Goal: Task Accomplishment & Management: Manage account settings

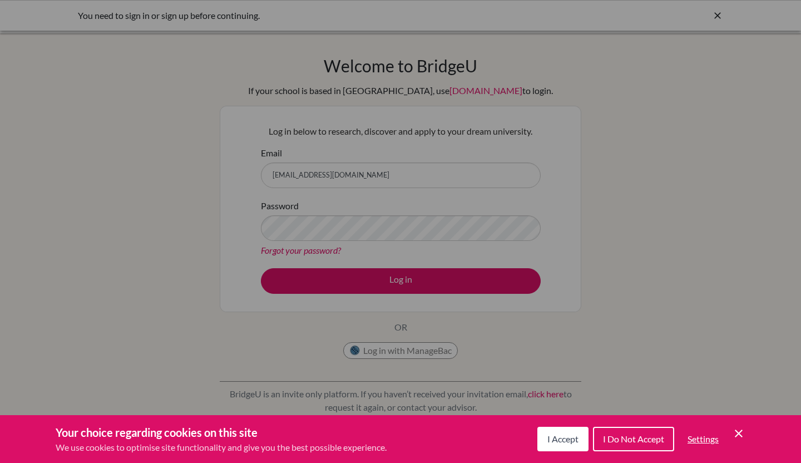
click at [577, 434] on span "I Accept" at bounding box center [563, 439] width 31 height 11
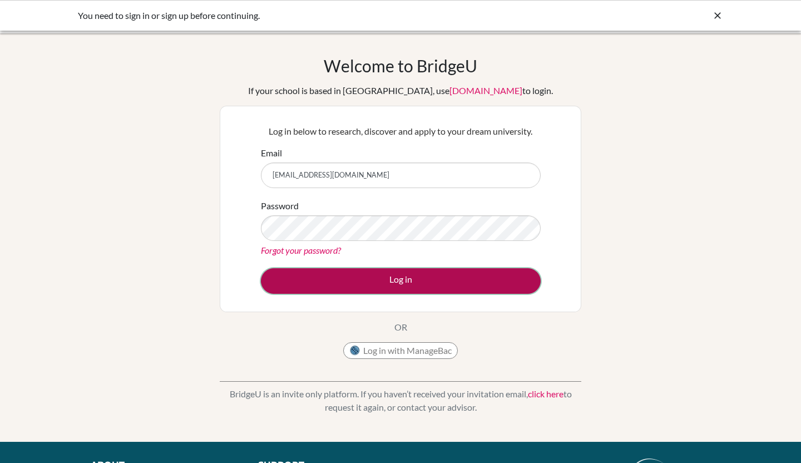
click at [501, 270] on button "Log in" at bounding box center [401, 281] width 280 height 26
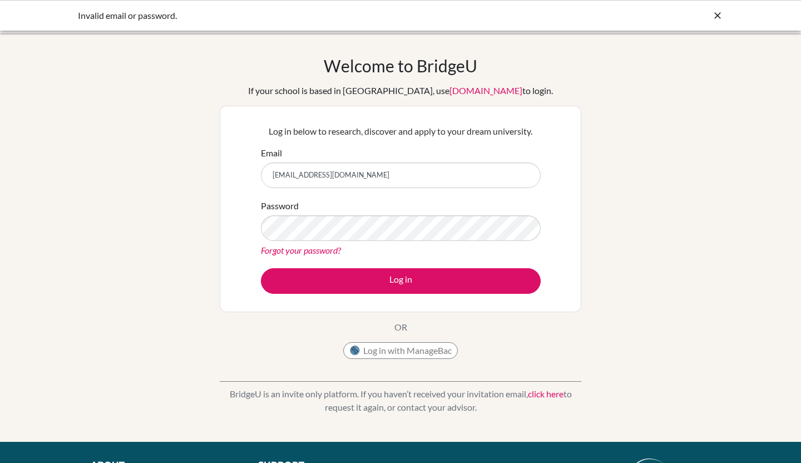
click at [435, 203] on div "Password Forgot your password?" at bounding box center [401, 228] width 280 height 58
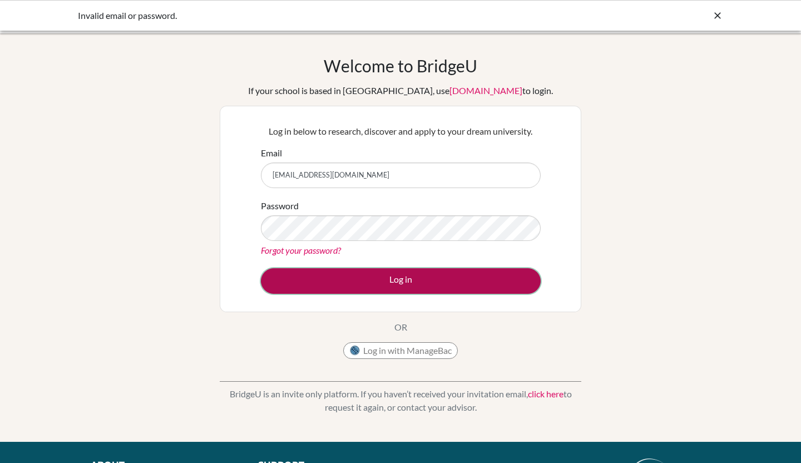
click at [508, 273] on button "Log in" at bounding box center [401, 281] width 280 height 26
